Goal: Task Accomplishment & Management: Manage account settings

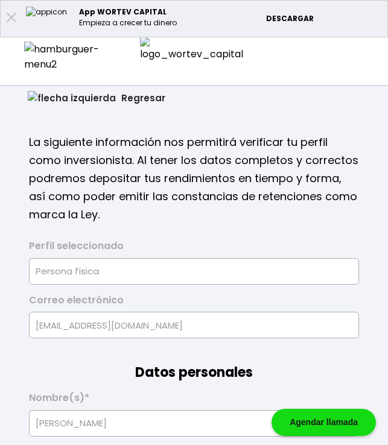
select select "Hombre"
select select "Secundaria"
select select "AG"
select select "BBVA Bancomer"
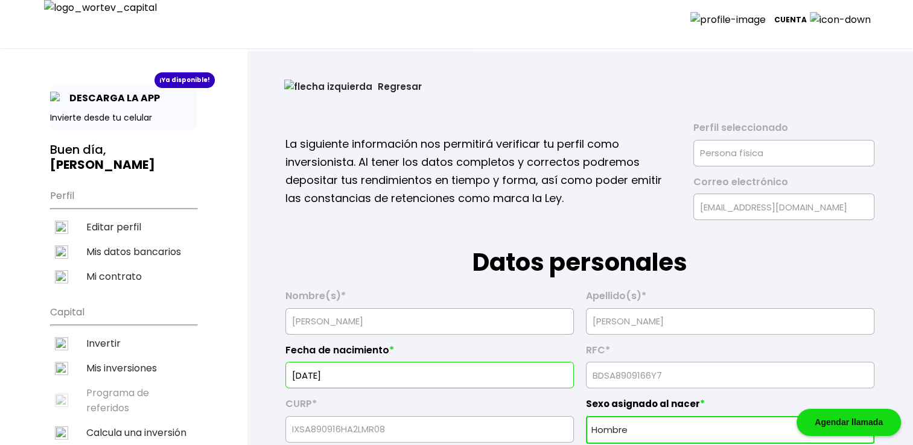
select select "Hombre"
select select "Secundaria"
select select "AG"
select select "BBVA Bancomer"
drag, startPoint x: 430, startPoint y: 78, endPoint x: 295, endPoint y: 86, distance: 135.4
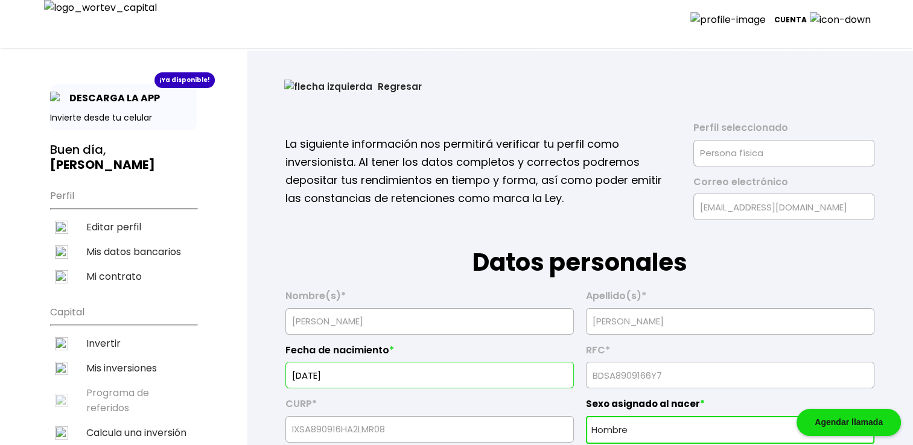
click at [295, 86] on button "Regresar" at bounding box center [353, 87] width 174 height 32
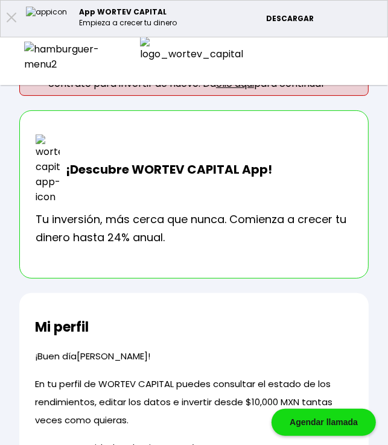
scroll to position [100, 0]
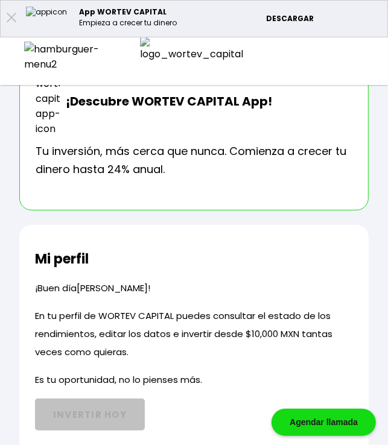
click at [36, 55] on div at bounding box center [65, 57] width 130 height 30
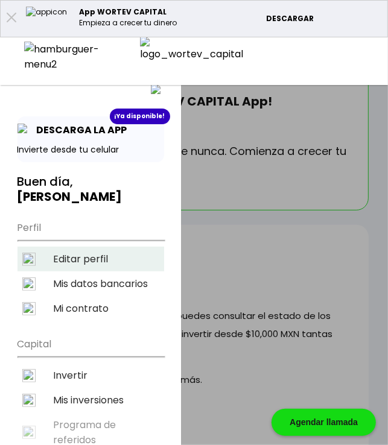
click at [77, 247] on li "Editar perfil" at bounding box center [91, 259] width 147 height 25
select select "Hombre"
select select "Secundaria"
select select "AG"
select select "BBVA Bancomer"
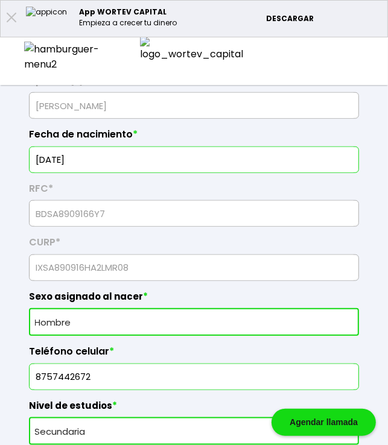
scroll to position [422, 0]
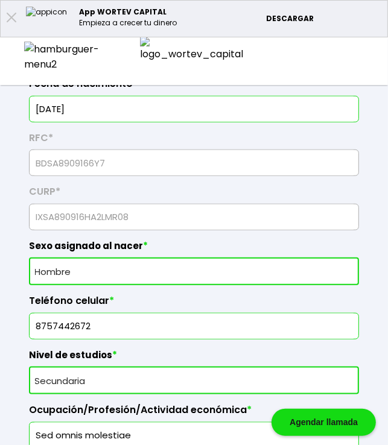
click at [34, 52] on img at bounding box center [65, 57] width 82 height 30
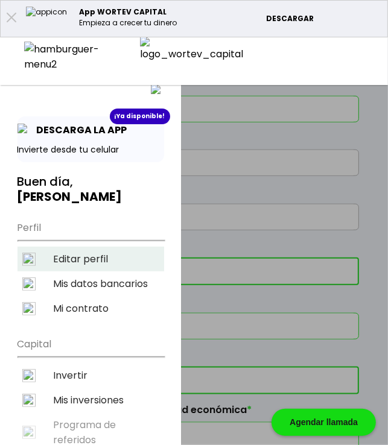
click at [111, 247] on li "Editar perfil" at bounding box center [91, 259] width 147 height 25
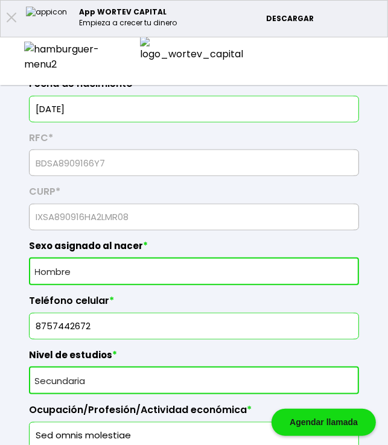
click at [29, 54] on img at bounding box center [65, 57] width 82 height 30
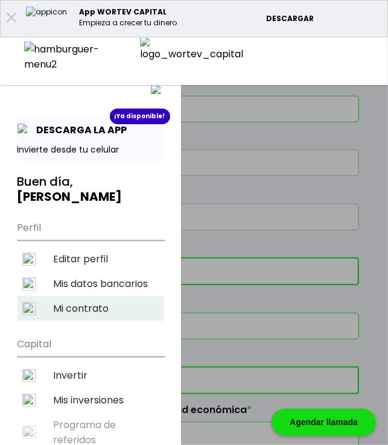
click at [79, 296] on li "Mi contrato" at bounding box center [91, 308] width 147 height 25
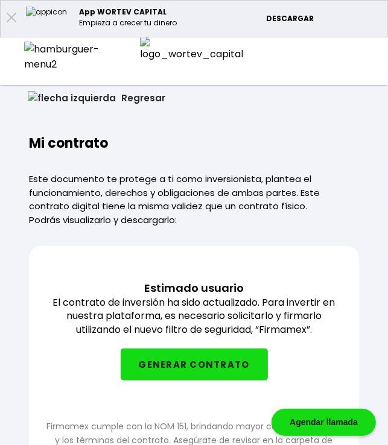
click at [33, 53] on img at bounding box center [65, 57] width 82 height 30
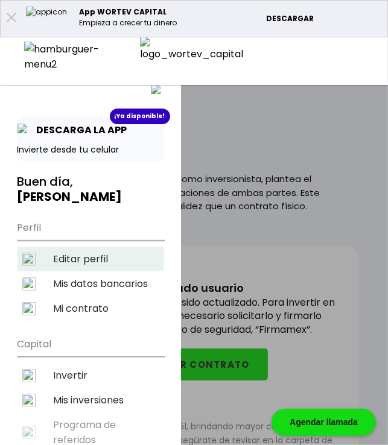
click at [81, 247] on li "Editar perfil" at bounding box center [91, 259] width 147 height 25
select select "Hombre"
select select "Secundaria"
select select "AG"
select select "BBVA Bancomer"
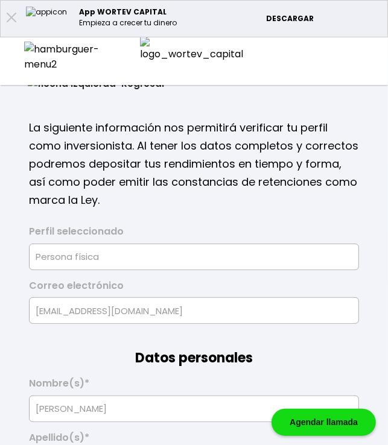
scroll to position [40, 0]
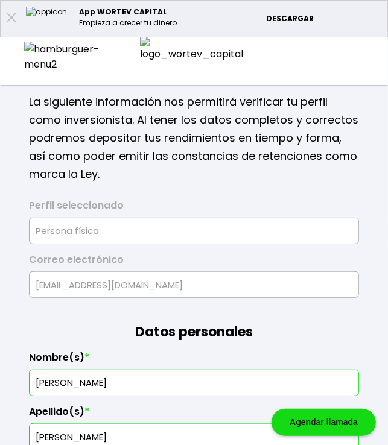
type input "BDSA8909166Y7"
type input "IXSA890916HA2LMR08"
select select "Hombre"
type input "8757442672"
select select "Secundaria"
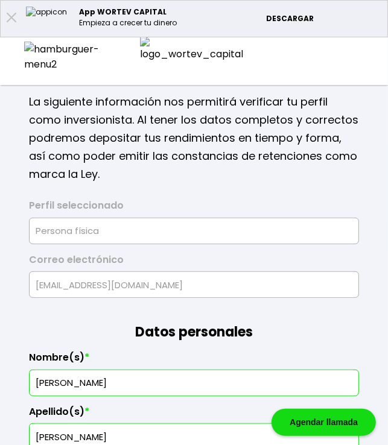
type input "Sed omnis molestiae"
type input "65172"
select select "AG"
type input "Omnis qui et delectu"
type input "Excepteur velit iur"
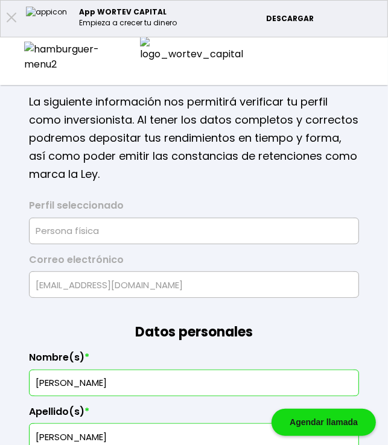
type input "Ut irure tenetur ita"
type input "Modi sit do vitae eo"
select select "BBVA Bancomer"
type input "[PERSON_NAME]"
type input "[EMAIL_ADDRESS][DOMAIN_NAME]"
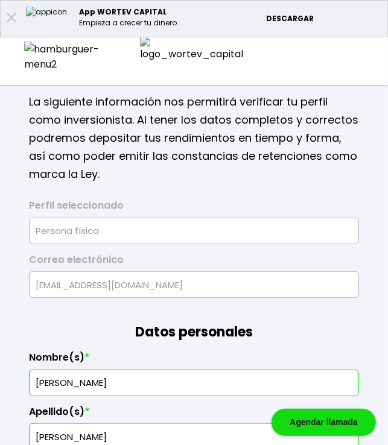
type input "3421624791"
type input "[DATE]"
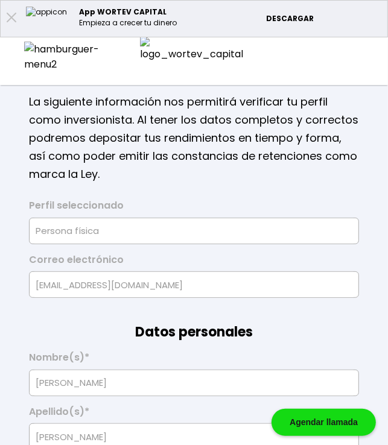
select select "Hombre"
select select "Secundaria"
select select "AG"
select select "BBVA Bancomer"
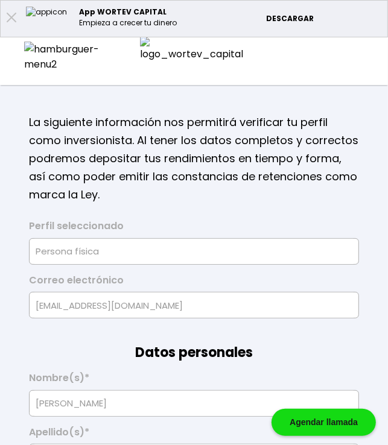
scroll to position [0, 0]
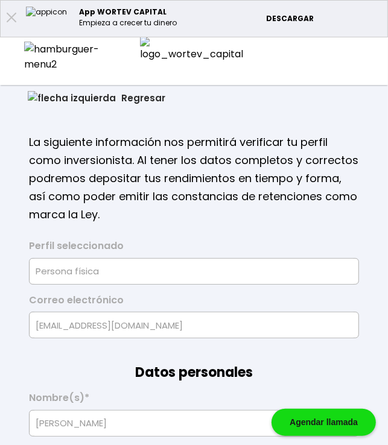
click at [59, 93] on button "Regresar" at bounding box center [97, 98] width 174 height 32
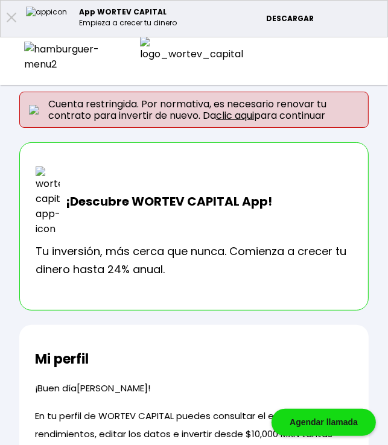
click at [31, 55] on img at bounding box center [65, 57] width 82 height 30
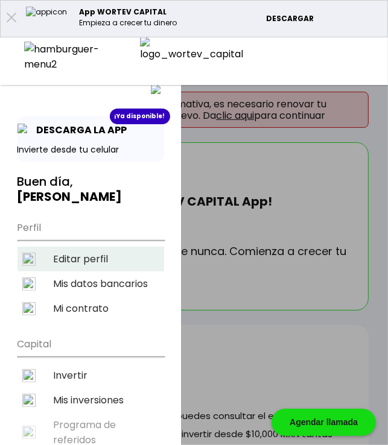
click at [92, 250] on li "Editar perfil" at bounding box center [91, 259] width 147 height 25
select select "Hombre"
select select "Secundaria"
select select "AG"
select select "BBVA Bancomer"
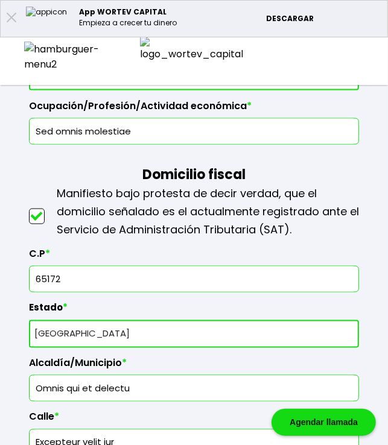
scroll to position [785, 0]
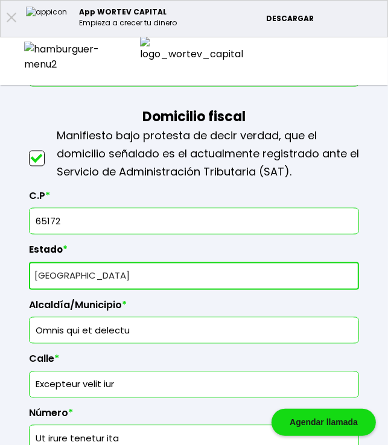
click at [138, 225] on input "65172" at bounding box center [193, 221] width 319 height 25
click at [106, 215] on input "65172" at bounding box center [193, 221] width 319 height 25
click at [252, 228] on input "65172" at bounding box center [193, 221] width 319 height 25
type input "65172"
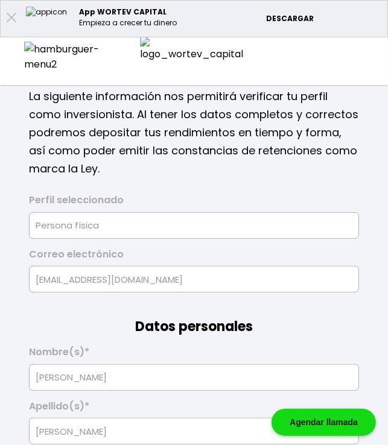
scroll to position [0, 0]
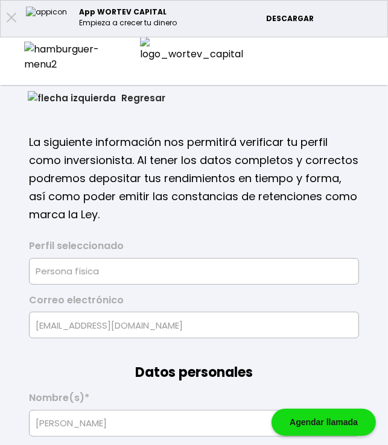
click at [38, 91] on button "Regresar" at bounding box center [97, 98] width 174 height 32
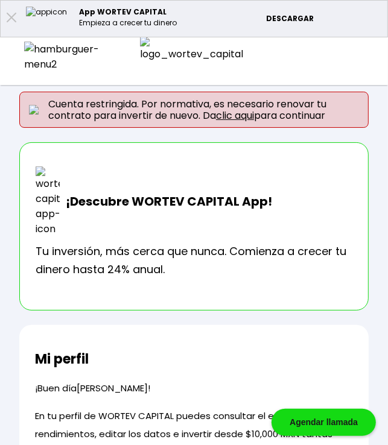
click at [30, 51] on img at bounding box center [65, 57] width 82 height 30
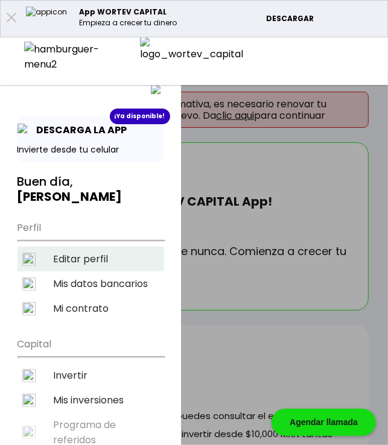
click at [106, 247] on li "Editar perfil" at bounding box center [91, 259] width 147 height 25
select select "Hombre"
select select "Secundaria"
select select "AG"
select select "BBVA Bancomer"
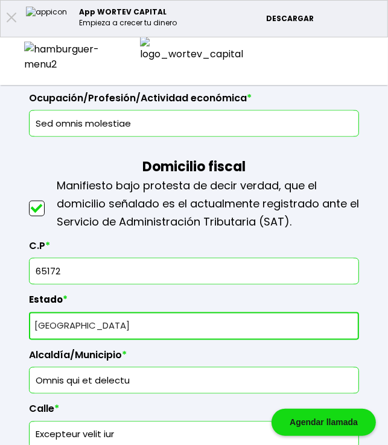
scroll to position [744, 0]
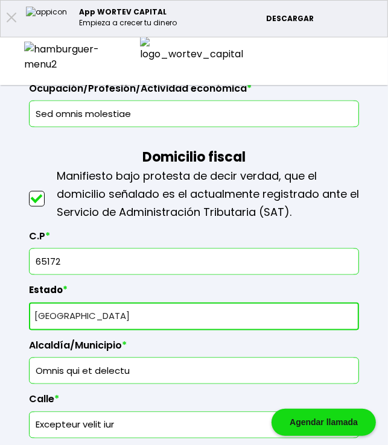
click at [200, 252] on input "65172" at bounding box center [193, 261] width 319 height 25
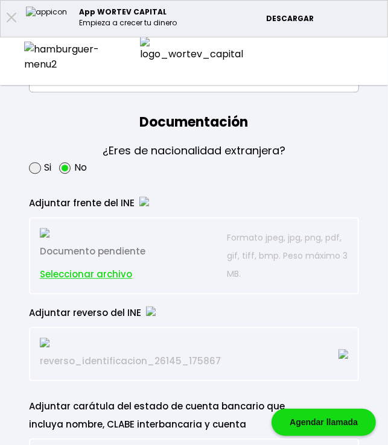
scroll to position [0, 0]
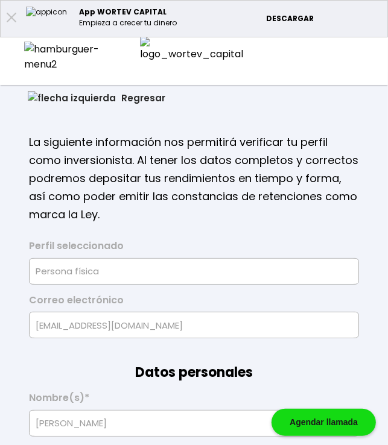
type input "651"
click at [51, 100] on button "Regresar" at bounding box center [97, 98] width 174 height 32
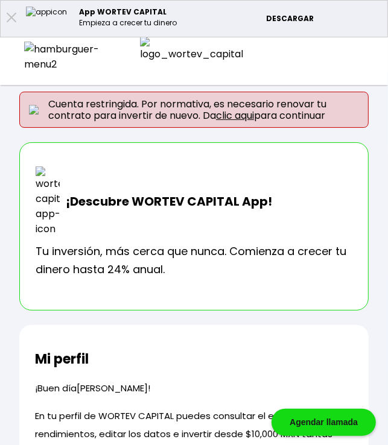
click at [36, 62] on div at bounding box center [65, 57] width 130 height 30
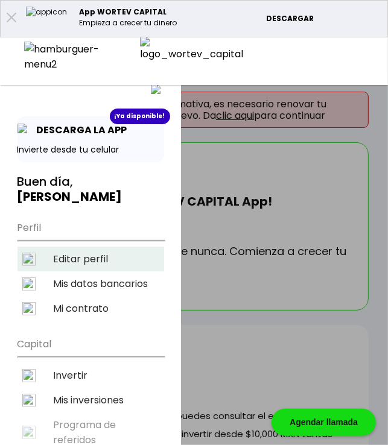
click at [88, 247] on li "Editar perfil" at bounding box center [91, 259] width 147 height 25
select select "Hombre"
select select "Secundaria"
select select "AG"
select select "BBVA Bancomer"
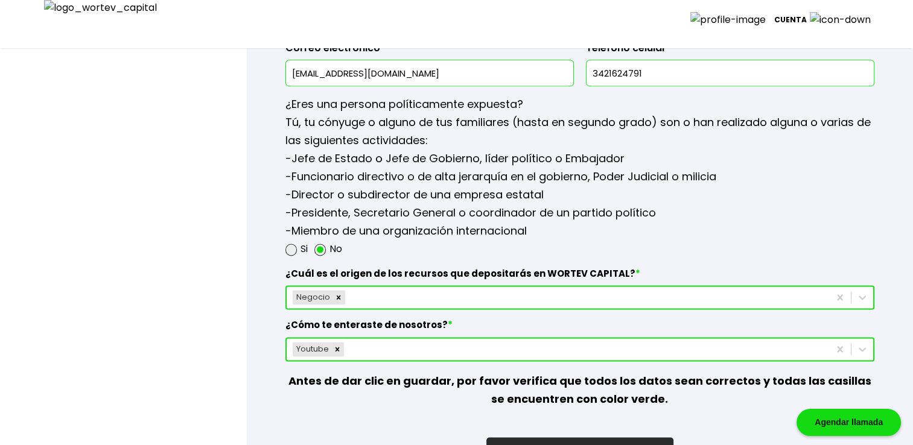
scroll to position [1617, 0]
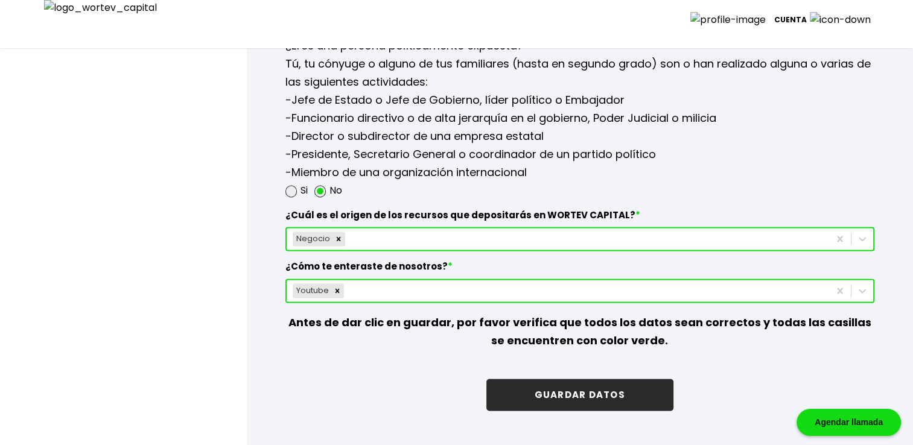
click at [387, 391] on button "GUARDAR DATOS" at bounding box center [579, 395] width 187 height 32
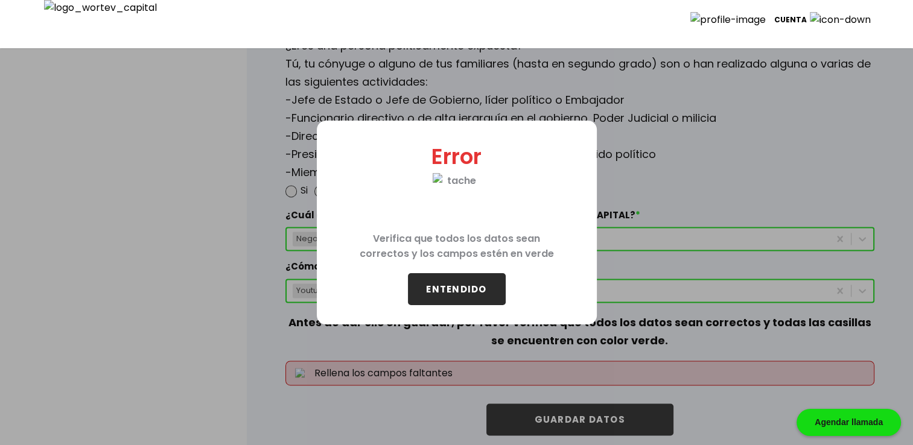
click at [387, 298] on button "ENTENDIDO" at bounding box center [457, 289] width 98 height 32
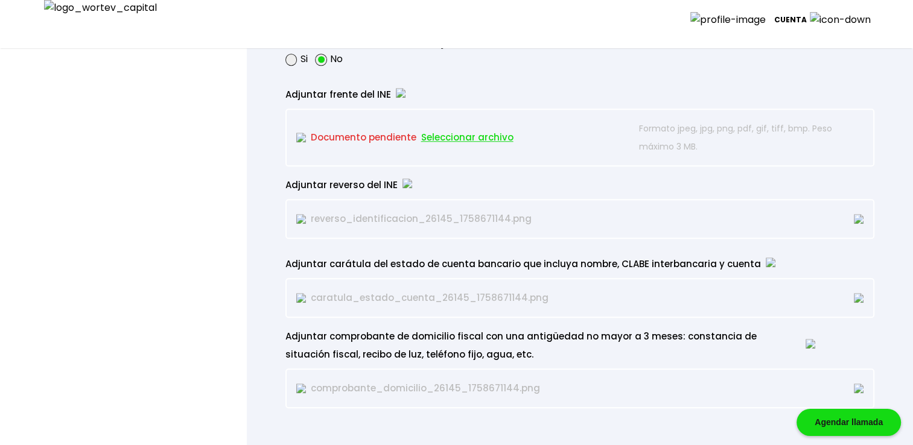
scroll to position [975, 0]
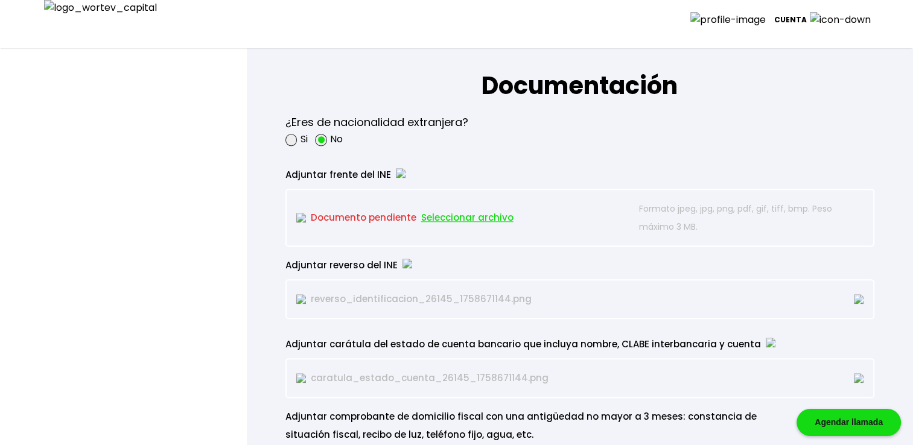
click at [387, 214] on span "Seleccionar archivo" at bounding box center [467, 218] width 92 height 18
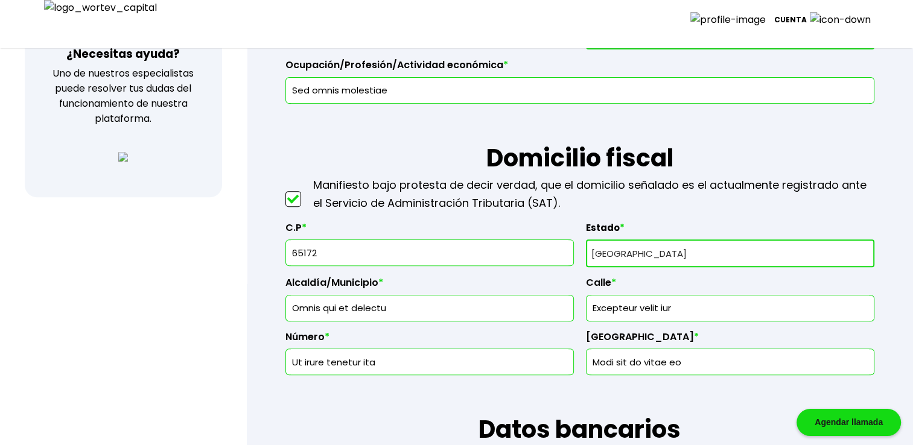
scroll to position [453, 0]
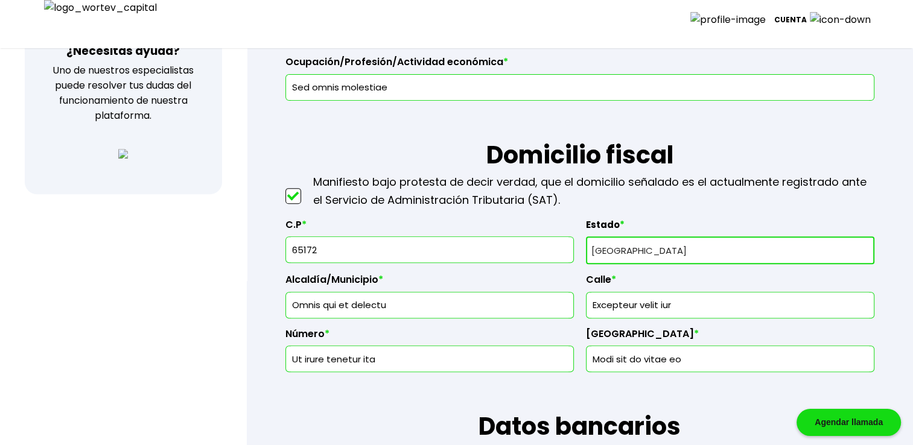
click at [375, 247] on input "65172" at bounding box center [430, 249] width 278 height 25
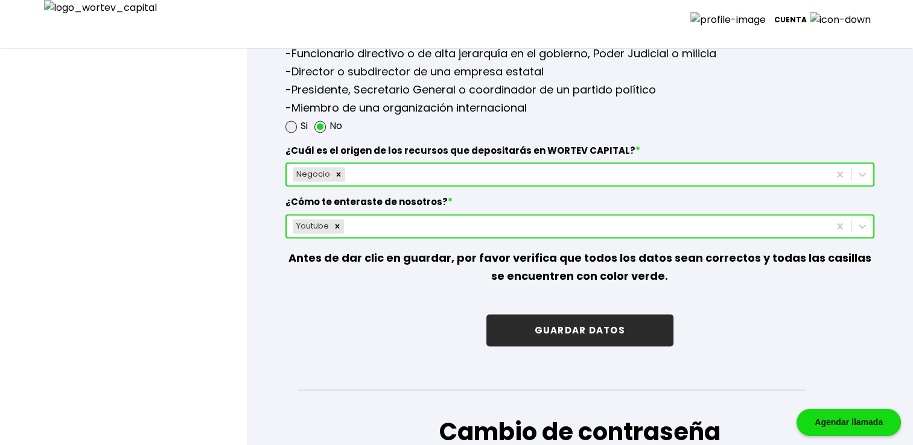
scroll to position [1760, 0]
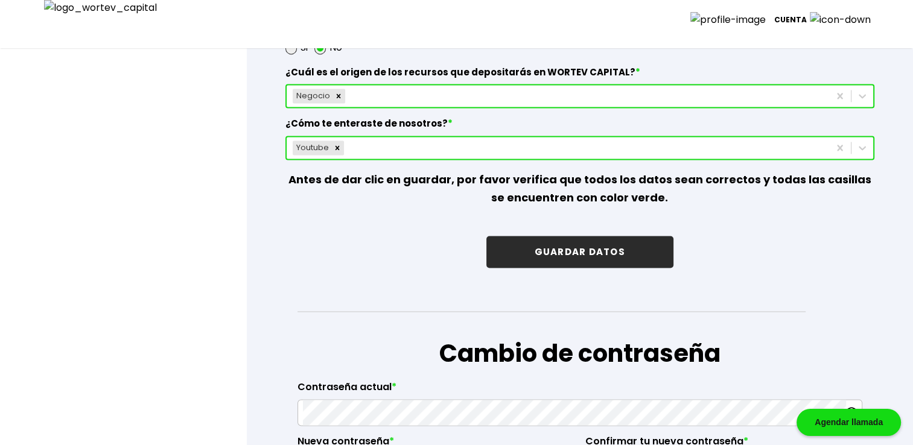
click at [387, 241] on button "GUARDAR DATOS" at bounding box center [579, 252] width 187 height 32
click at [387, 247] on button "GUARDAR DATOS" at bounding box center [579, 252] width 187 height 32
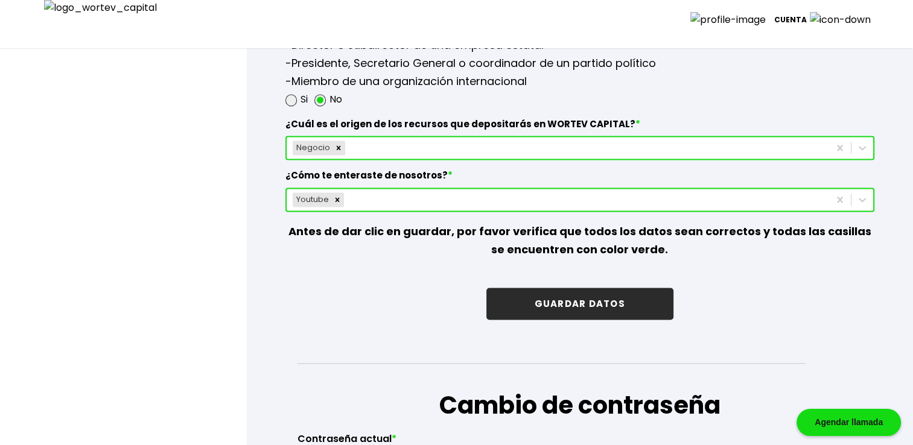
scroll to position [1720, 0]
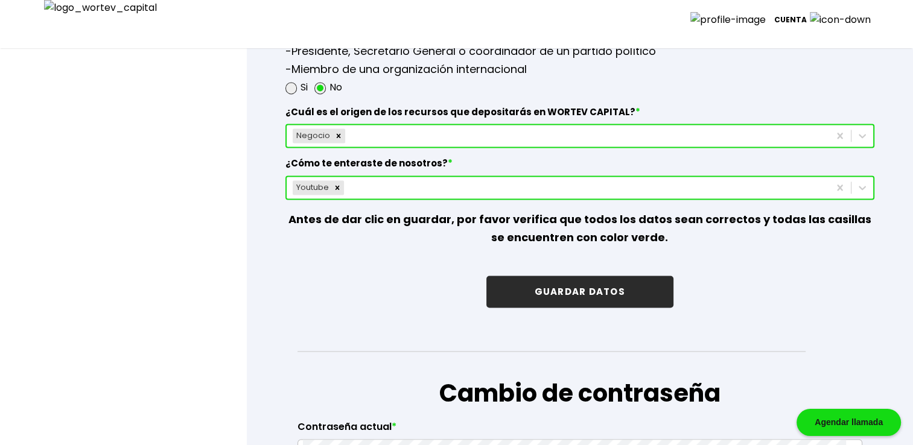
click at [387, 289] on button "GUARDAR DATOS" at bounding box center [579, 292] width 187 height 32
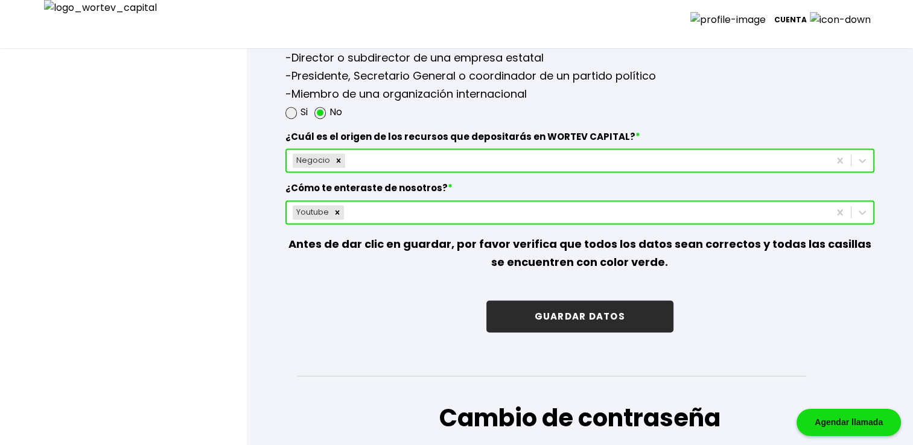
scroll to position [1780, 0]
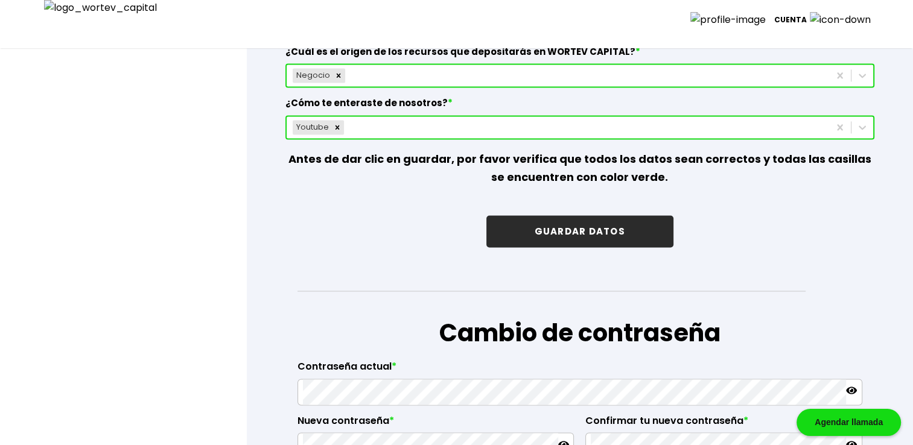
click at [387, 240] on button "GUARDAR DATOS" at bounding box center [579, 231] width 187 height 32
type input "65172"
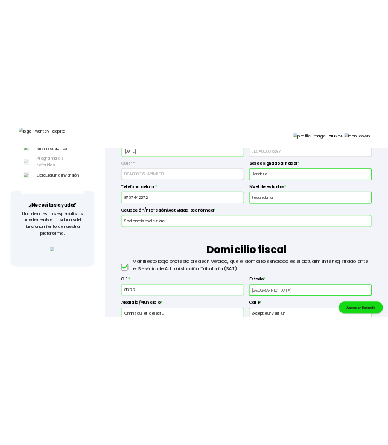
scroll to position [0, 0]
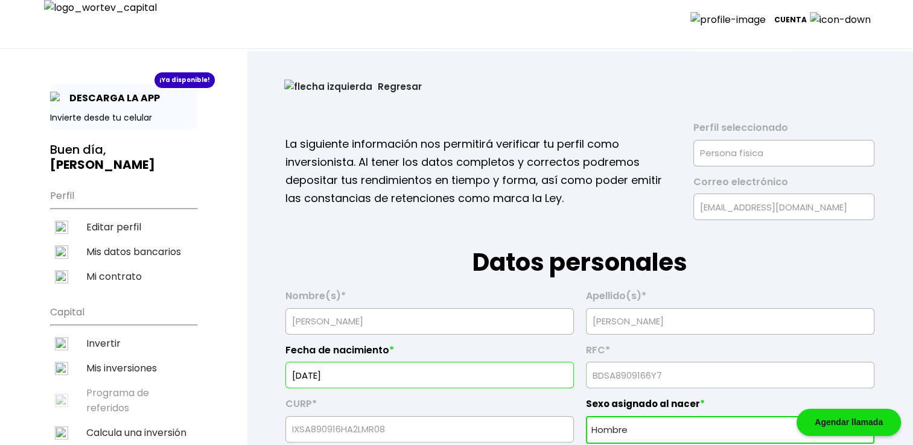
click at [340, 95] on button "Regresar" at bounding box center [353, 87] width 174 height 32
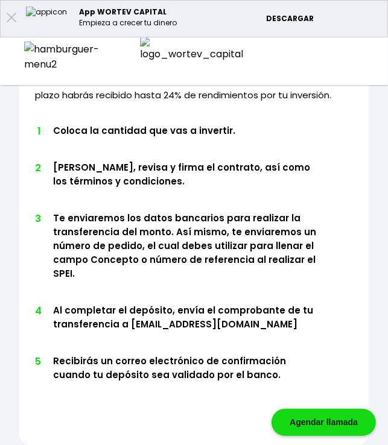
scroll to position [483, 0]
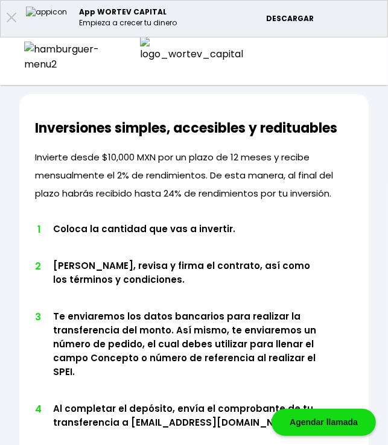
click at [11, 51] on div at bounding box center [65, 57] width 130 height 30
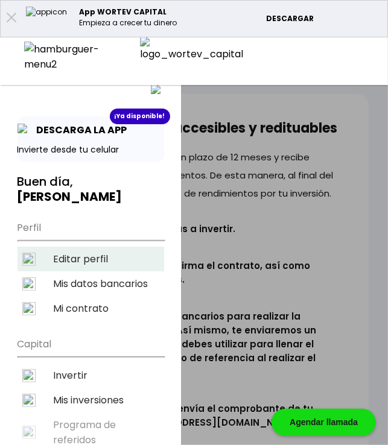
click at [67, 247] on li "Editar perfil" at bounding box center [91, 259] width 147 height 25
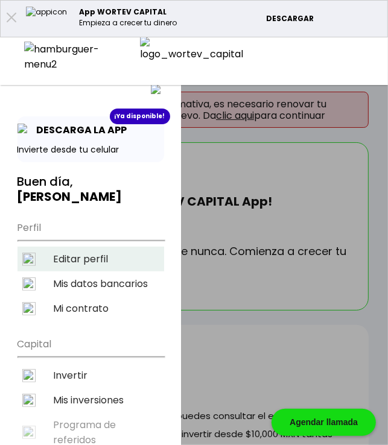
select select "Hombre"
select select "Secundaria"
select select "AG"
select select "BBVA Bancomer"
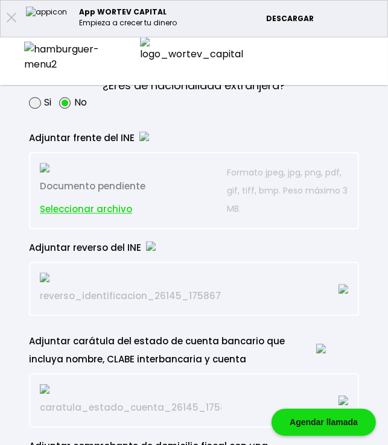
scroll to position [1408, 0]
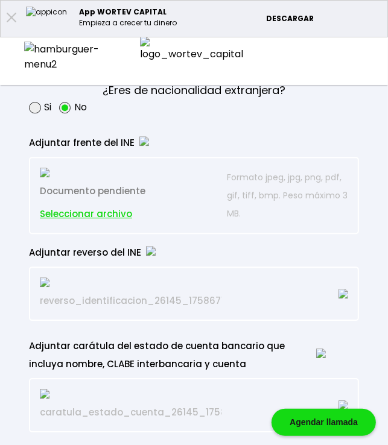
click at [105, 209] on span "Seleccionar archivo" at bounding box center [86, 214] width 92 height 18
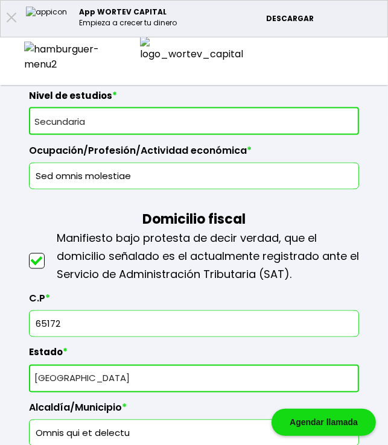
scroll to position [684, 0]
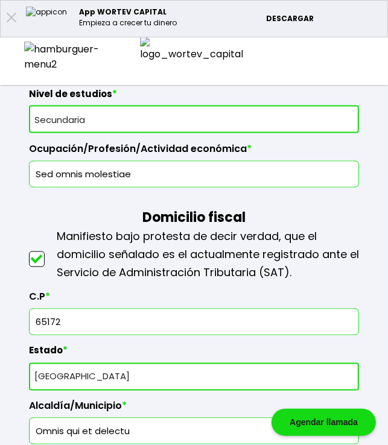
click at [101, 323] on input "65172" at bounding box center [193, 322] width 319 height 25
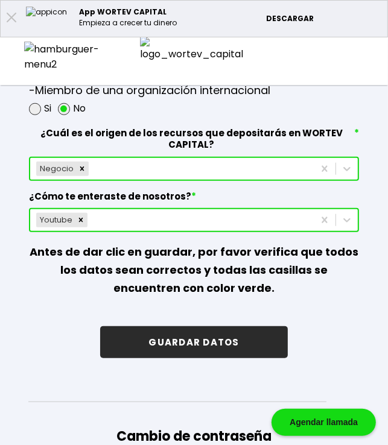
scroll to position [2333, 0]
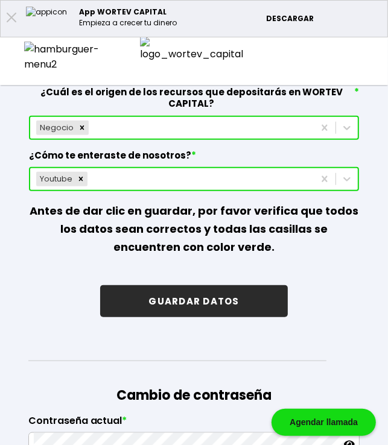
type input "65171"
click at [242, 317] on button "GUARDAR DATOS" at bounding box center [193, 301] width 187 height 32
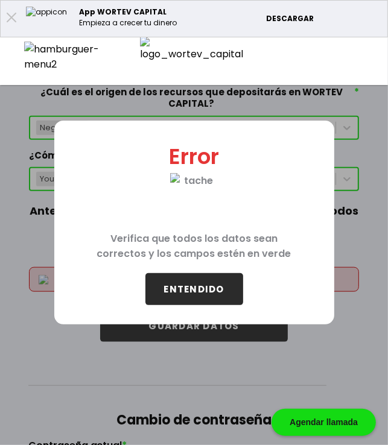
click at [217, 287] on button "ENTENDIDO" at bounding box center [194, 289] width 98 height 32
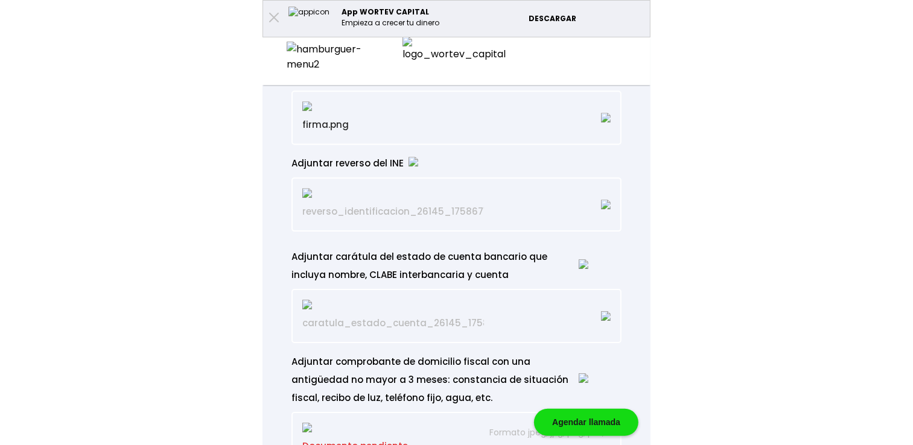
scroll to position [1468, 0]
